Goal: Information Seeking & Learning: Learn about a topic

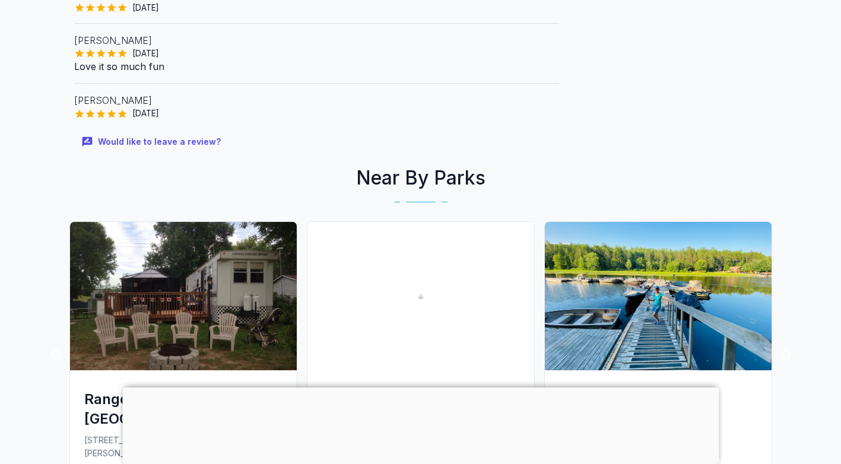
scroll to position [771, 0]
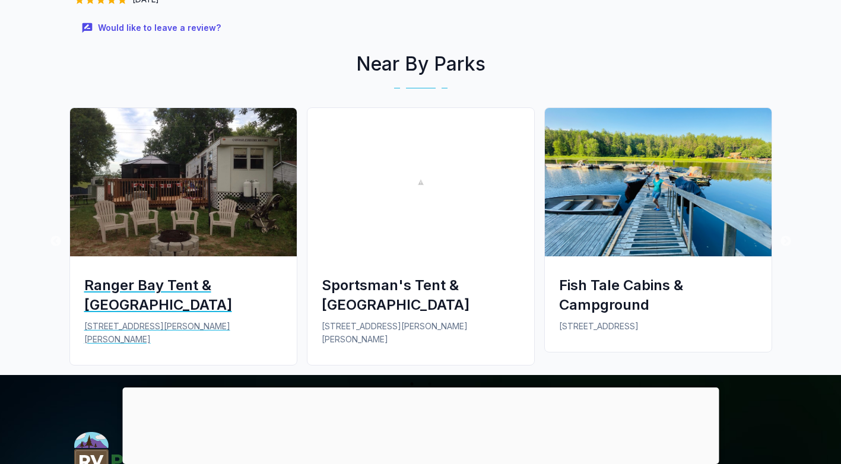
click at [226, 189] on img at bounding box center [183, 182] width 227 height 148
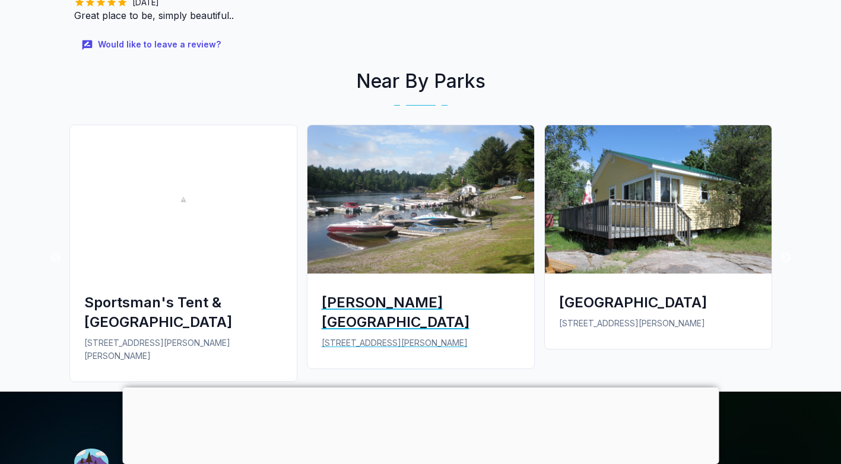
scroll to position [890, 0]
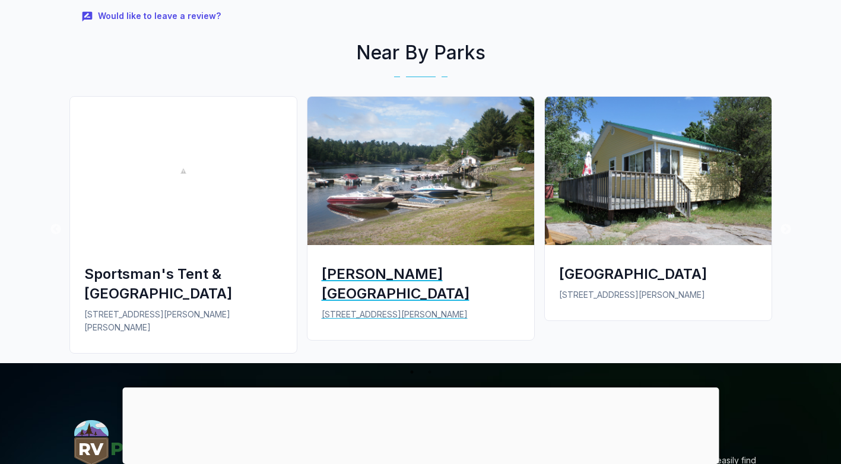
click at [384, 264] on div "[PERSON_NAME] [GEOGRAPHIC_DATA]" at bounding box center [421, 283] width 198 height 39
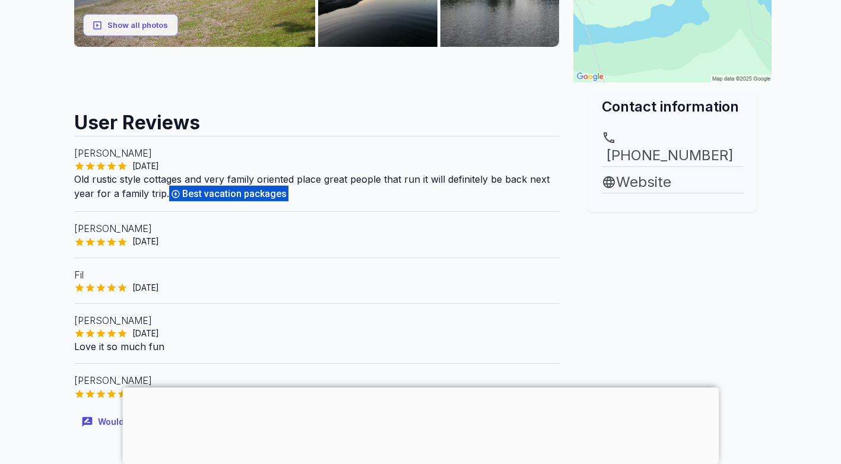
scroll to position [356, 0]
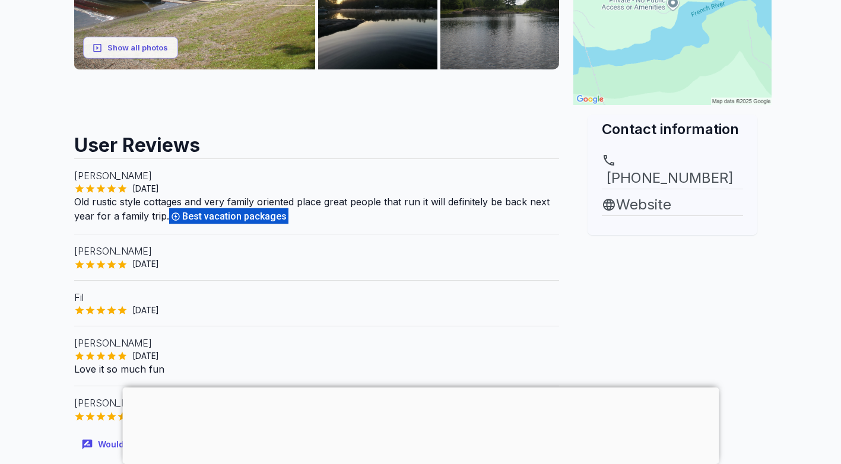
click at [219, 208] on div "Best vacation packages" at bounding box center [228, 216] width 119 height 17
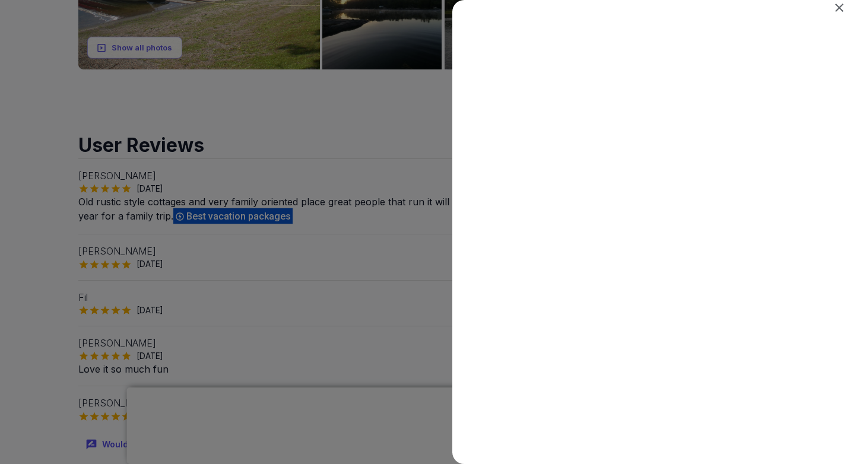
scroll to position [0, 0]
click at [839, 8] on icon "Close" at bounding box center [839, 8] width 8 height 8
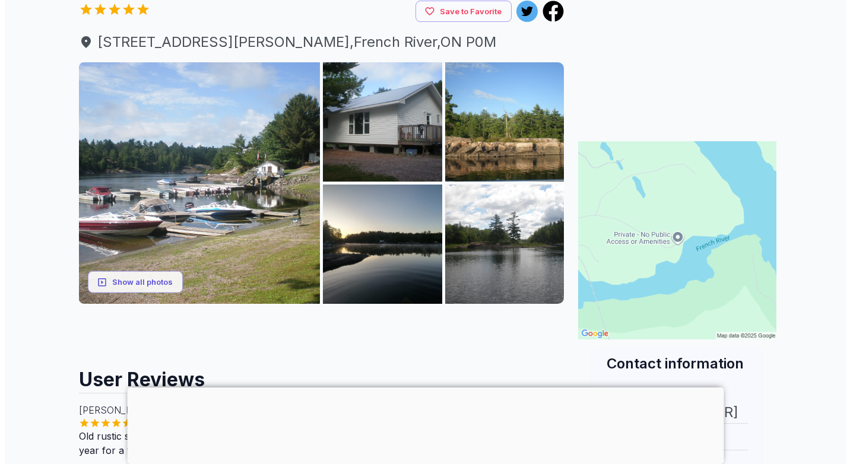
scroll to position [119, 0]
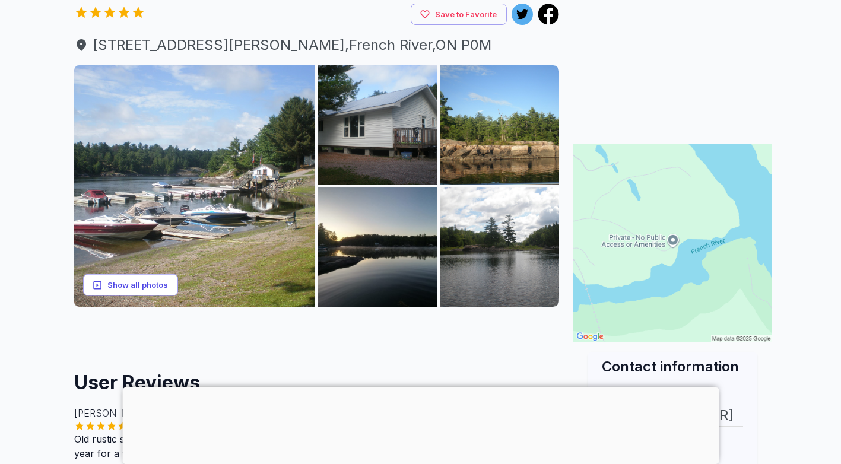
click at [141, 276] on button "Show all photos" at bounding box center [130, 285] width 95 height 22
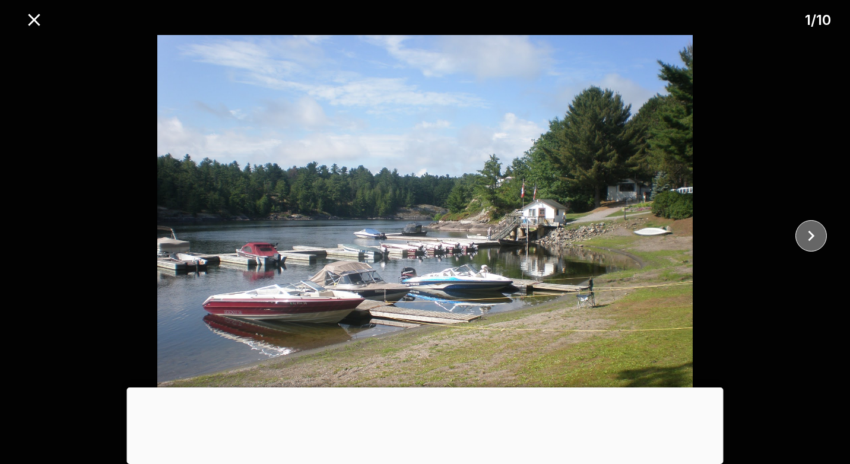
click at [814, 232] on icon "close" at bounding box center [810, 235] width 21 height 21
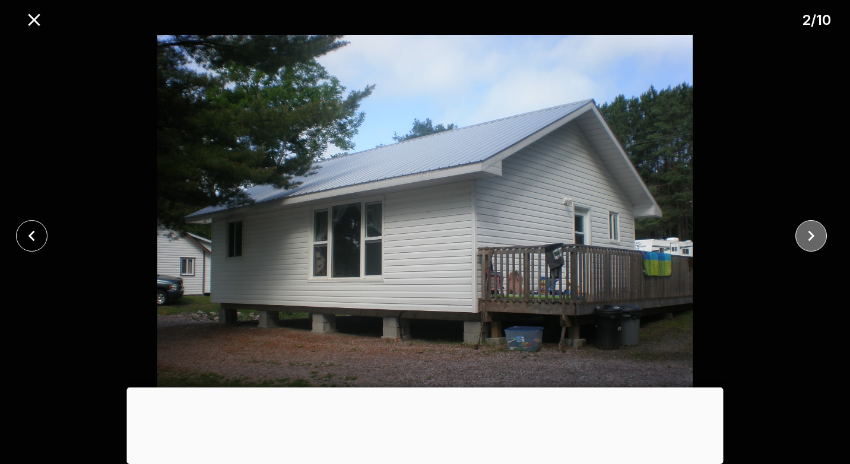
click at [810, 229] on icon "close" at bounding box center [810, 235] width 21 height 21
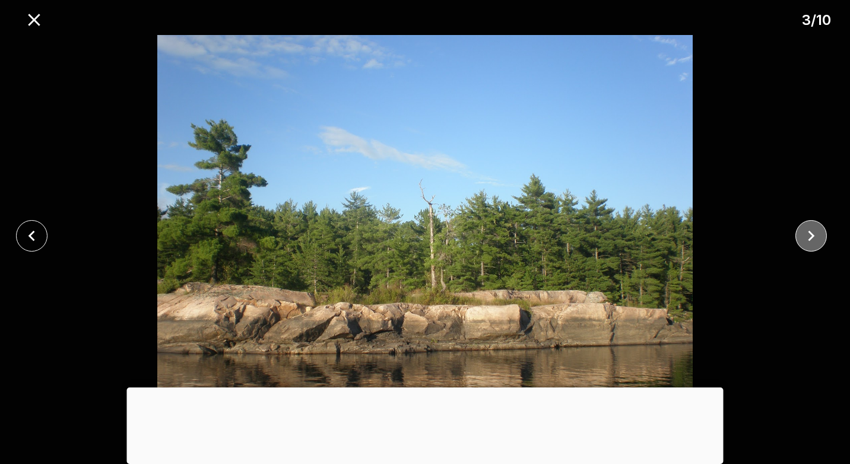
click at [810, 229] on icon "close" at bounding box center [810, 235] width 21 height 21
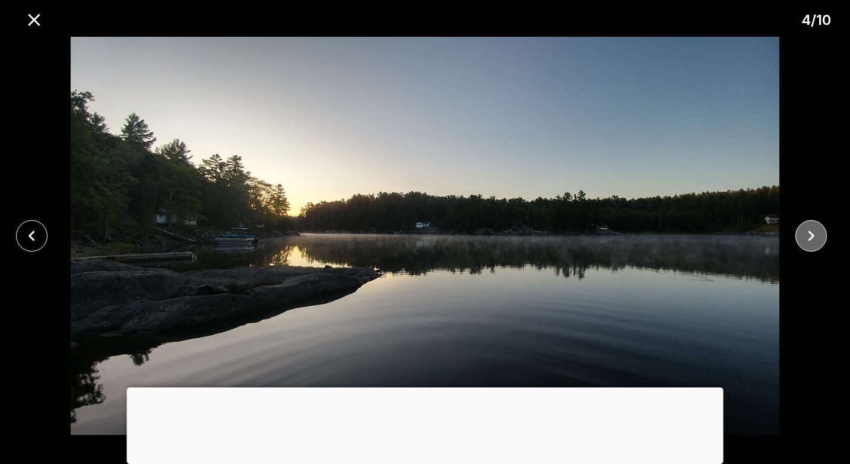
click at [810, 229] on icon "close" at bounding box center [810, 235] width 21 height 21
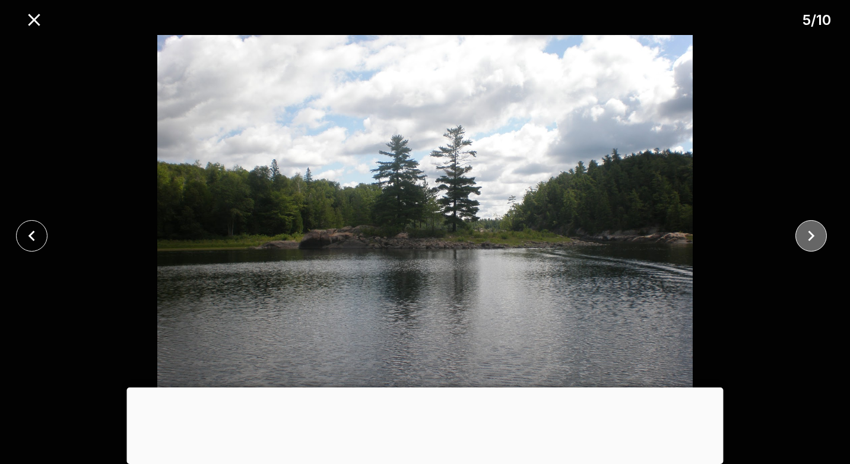
click at [810, 229] on icon "close" at bounding box center [810, 235] width 21 height 21
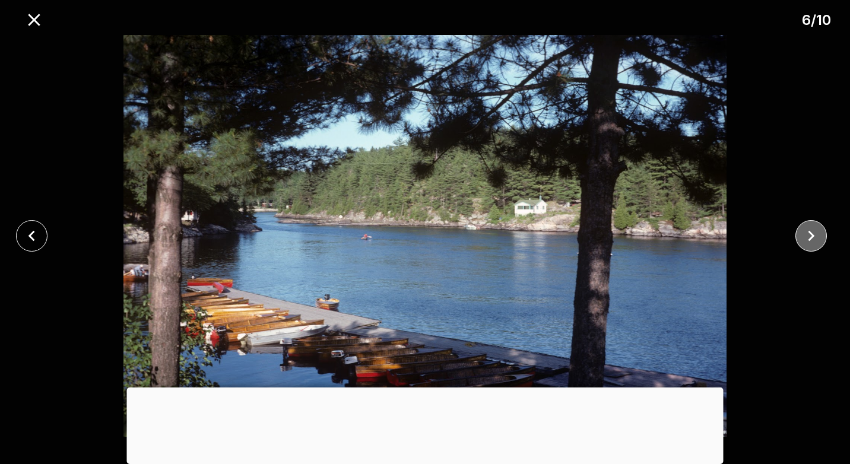
click at [810, 229] on icon "close" at bounding box center [810, 235] width 21 height 21
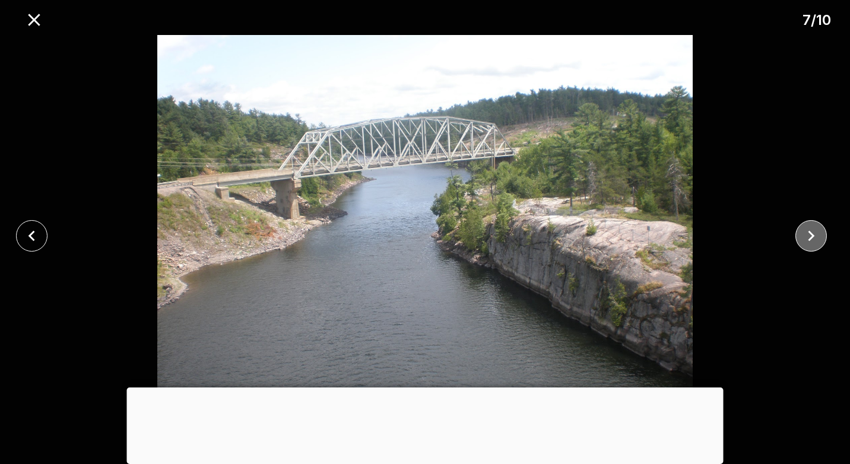
click at [810, 229] on icon "close" at bounding box center [810, 235] width 21 height 21
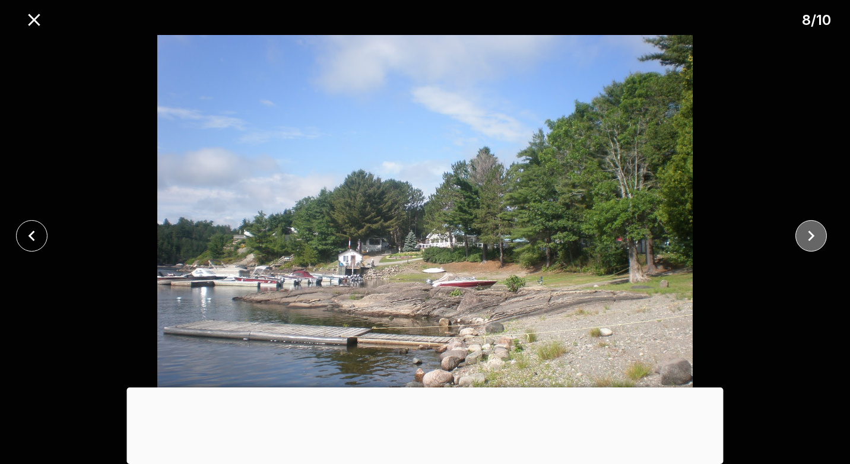
click at [810, 229] on icon "close" at bounding box center [810, 235] width 21 height 21
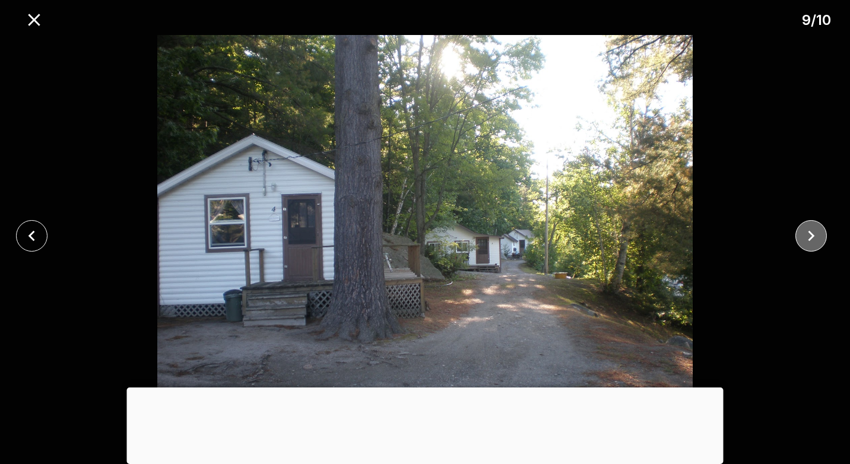
click at [810, 229] on icon "close" at bounding box center [810, 235] width 21 height 21
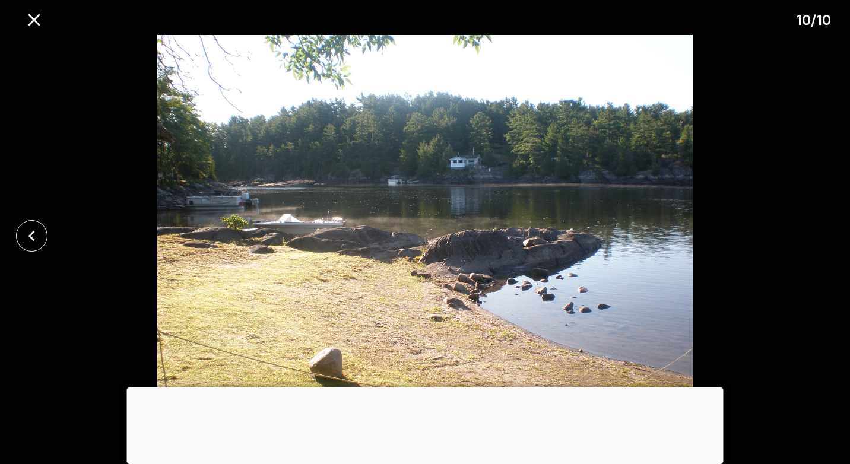
click at [810, 229] on div at bounding box center [425, 236] width 850 height 402
click at [27, 234] on icon "close" at bounding box center [31, 235] width 21 height 21
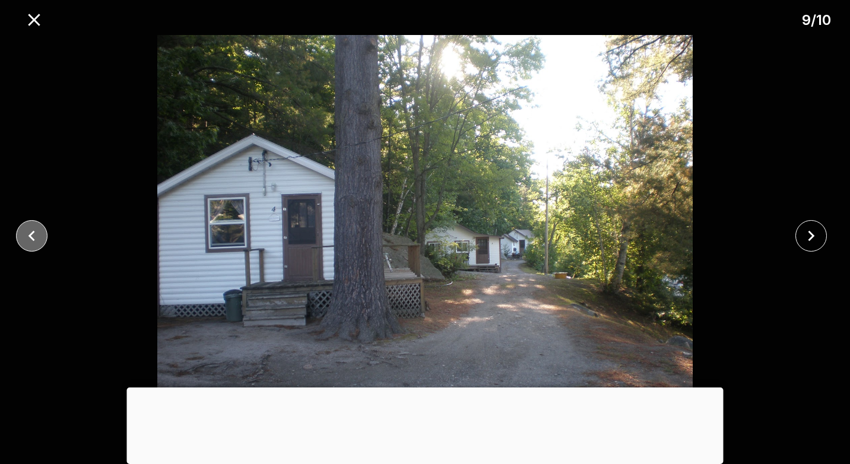
click at [27, 234] on icon "close" at bounding box center [31, 235] width 21 height 21
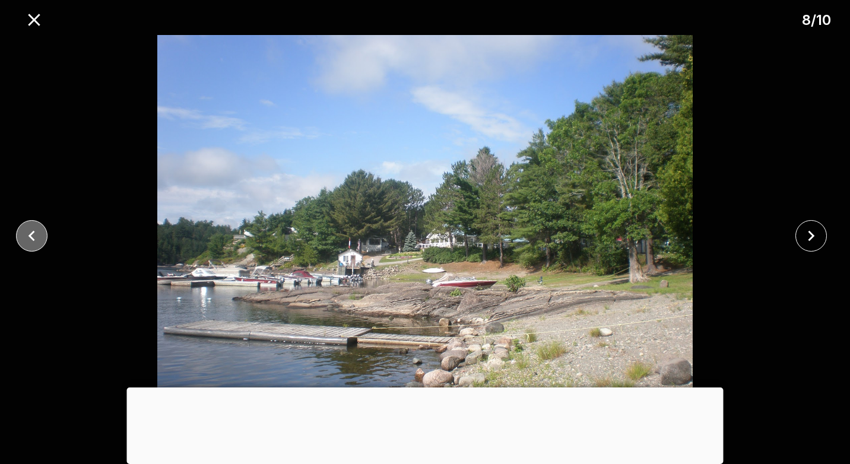
click at [27, 234] on icon "close" at bounding box center [31, 235] width 21 height 21
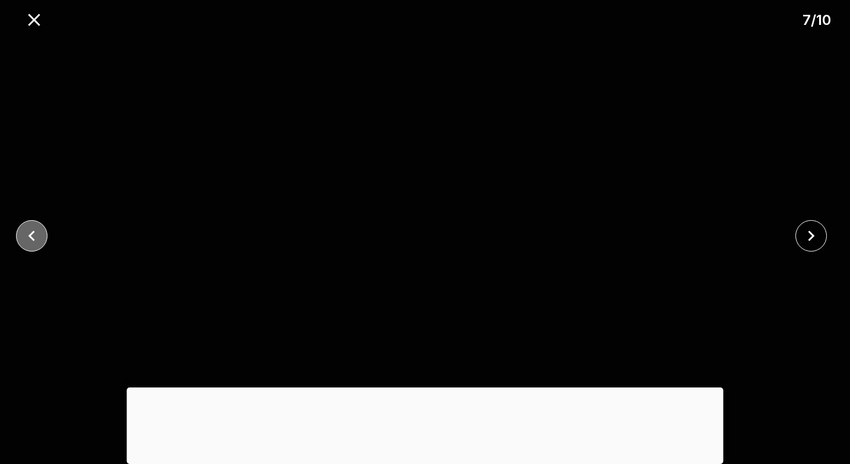
click at [27, 234] on icon "close" at bounding box center [31, 235] width 21 height 21
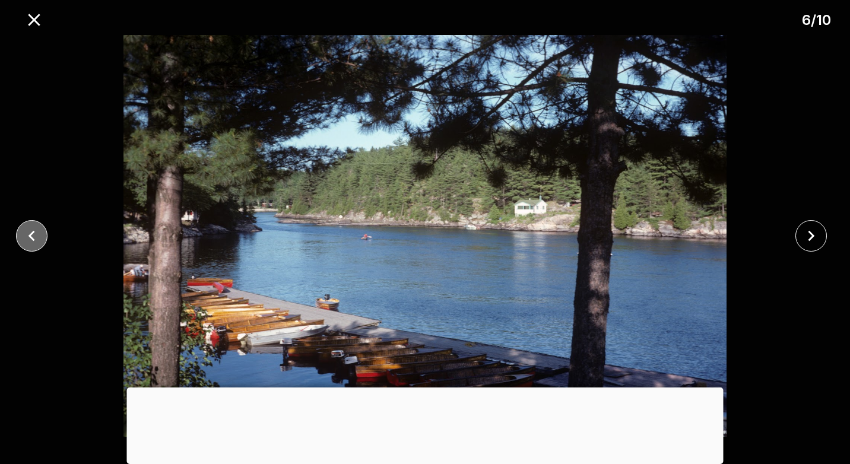
click at [27, 234] on icon "close" at bounding box center [31, 235] width 21 height 21
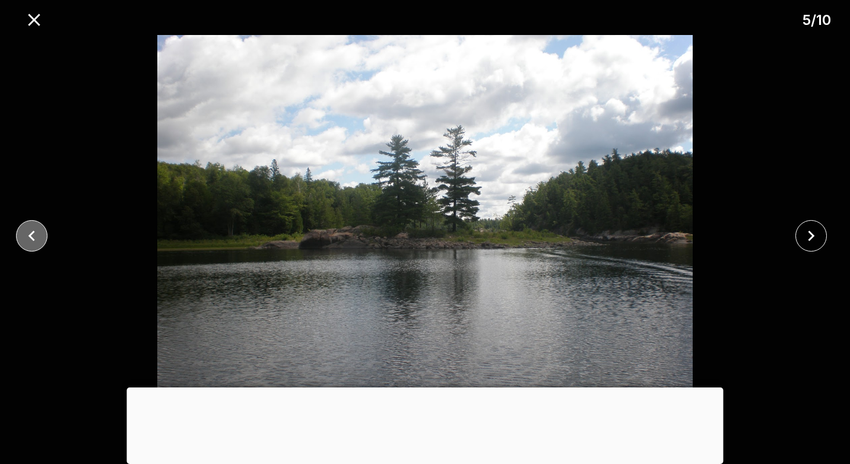
click at [27, 234] on icon "close" at bounding box center [31, 235] width 21 height 21
